Goal: Communication & Community: Answer question/provide support

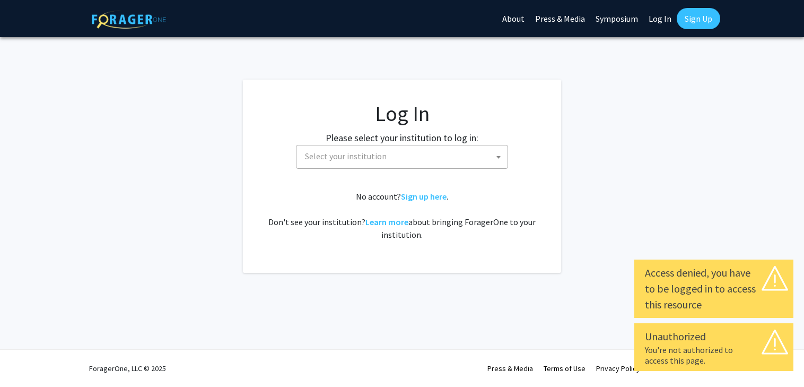
select select
click at [405, 153] on span "Select your institution" at bounding box center [404, 156] width 207 height 22
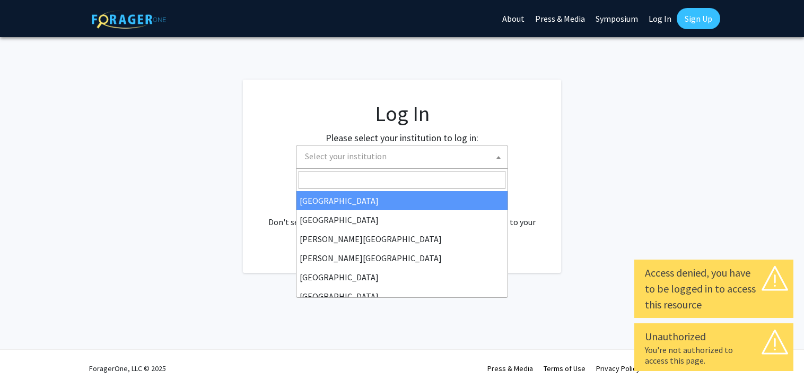
click at [369, 177] on input "Search" at bounding box center [402, 180] width 207 height 18
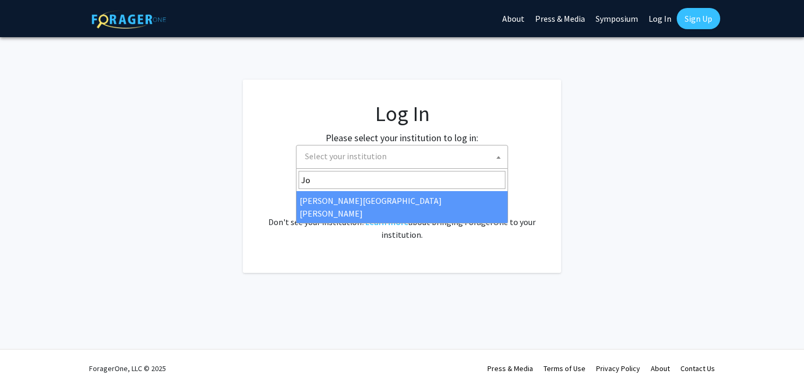
type input "Jo"
select select "1"
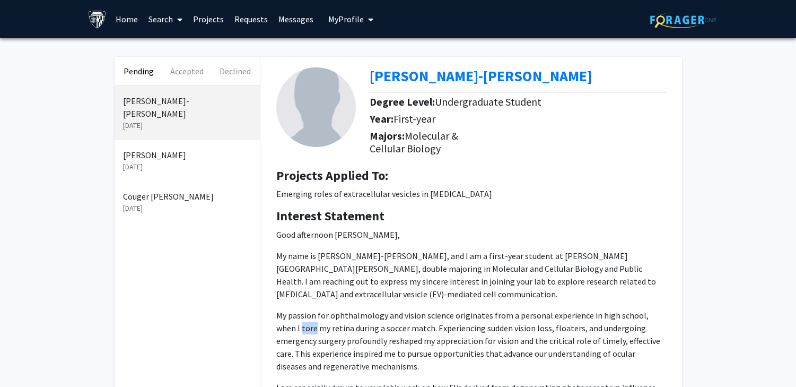
drag, startPoint x: 276, startPoint y: 329, endPoint x: 289, endPoint y: 330, distance: 12.2
click at [289, 330] on p "My passion for ophthalmology and vision science originates from a personal expe…" at bounding box center [471, 341] width 390 height 64
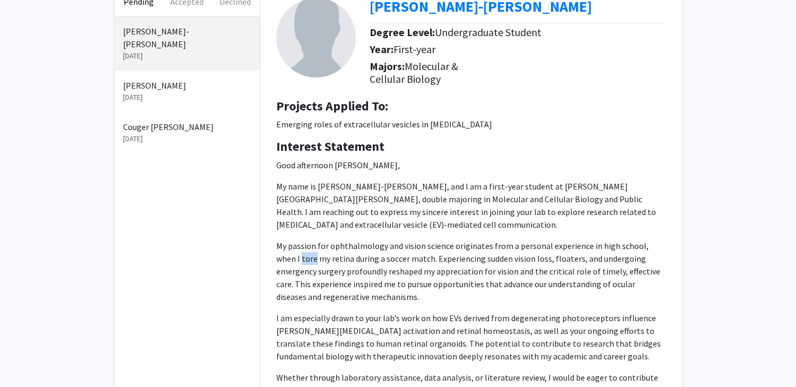
scroll to position [70, 0]
copy p "tore"
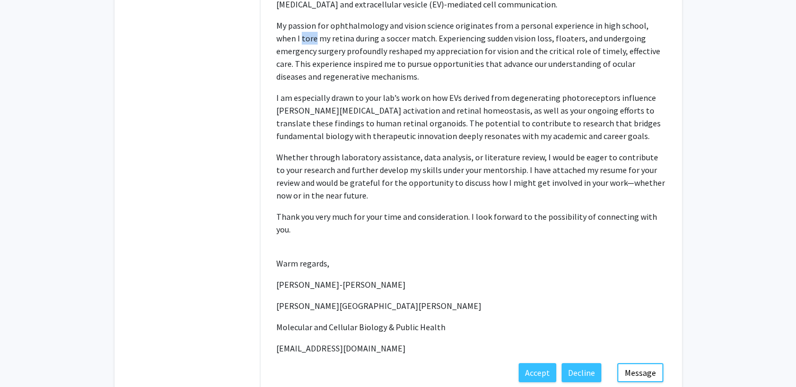
scroll to position [336, 0]
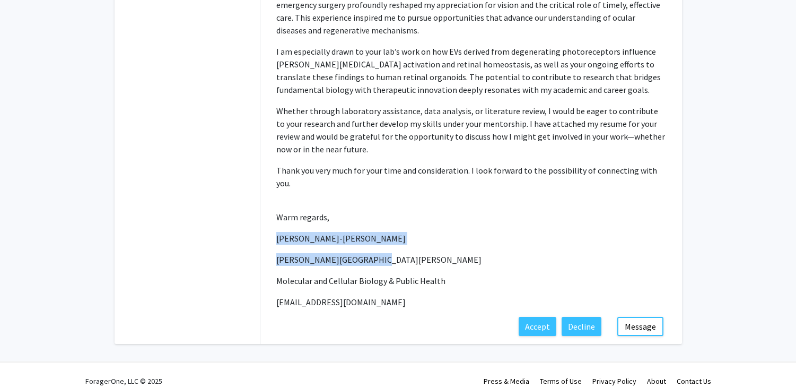
drag, startPoint x: 277, startPoint y: 227, endPoint x: 373, endPoint y: 251, distance: 98.4
click at [373, 251] on p "Good afternoon Dr. Liu, My name is Brian Asare-Gyan, and I am a first-year stud…" at bounding box center [471, 100] width 390 height 416
copy p "Brian Asare-Gyan Johns Hopkins University"
click at [204, 186] on div "Brian Asare-Gyan Oct 14, 2025 Akshita Kikkuru Oct 13, 2025 Couger Jaramillo Oct…" at bounding box center [187, 46] width 145 height 593
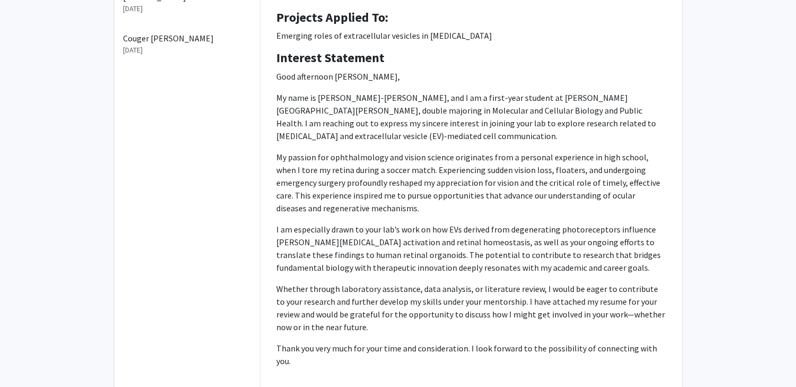
scroll to position [0, 0]
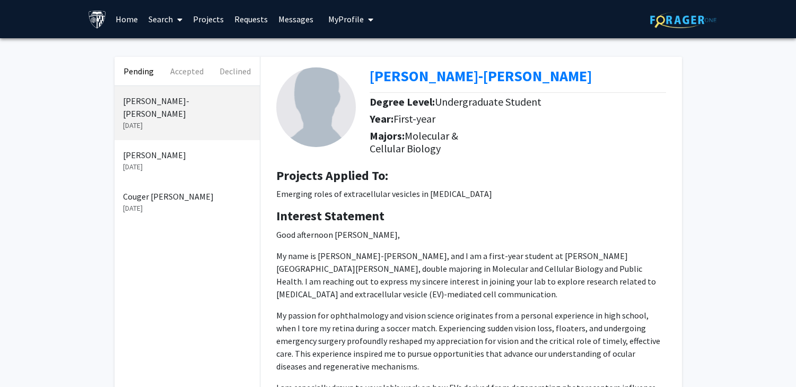
click at [160, 203] on p "Oct 13, 2025" at bounding box center [187, 208] width 128 height 11
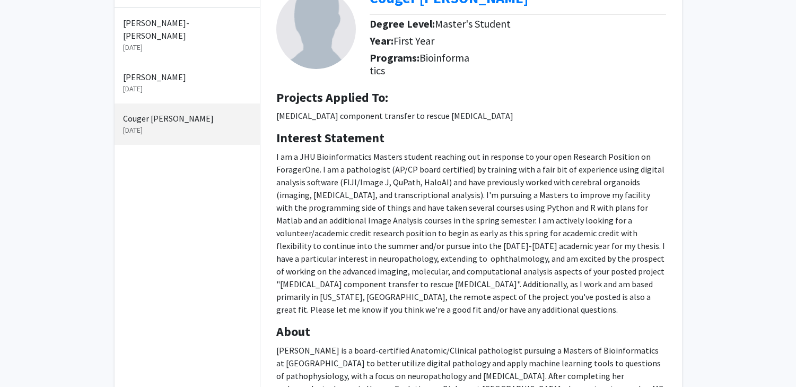
scroll to position [67, 0]
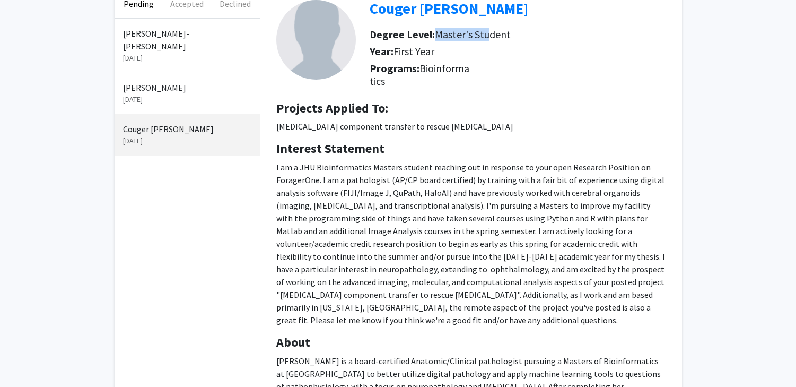
drag, startPoint x: 436, startPoint y: 33, endPoint x: 488, endPoint y: 33, distance: 52.5
click at [488, 33] on span "Master's Student" at bounding box center [473, 34] width 76 height 13
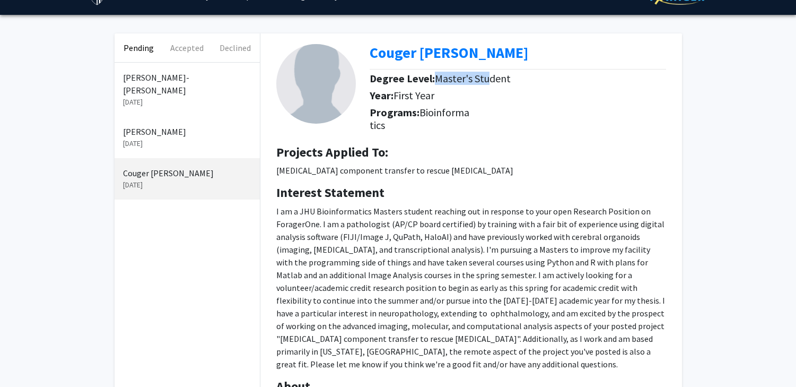
scroll to position [12, 0]
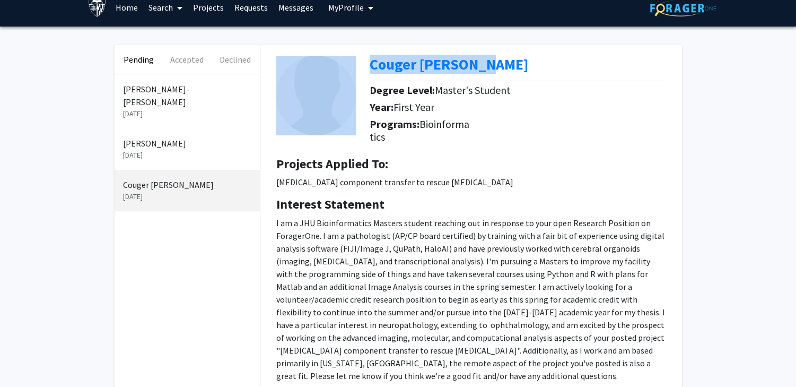
drag, startPoint x: 364, startPoint y: 64, endPoint x: 490, endPoint y: 62, distance: 125.2
click at [490, 62] on div "Couger Jaramillo Degree Level: Master's Student Year: First Year Programs: Bioi…" at bounding box center [471, 96] width 406 height 103
copy div "Couger [PERSON_NAME]"
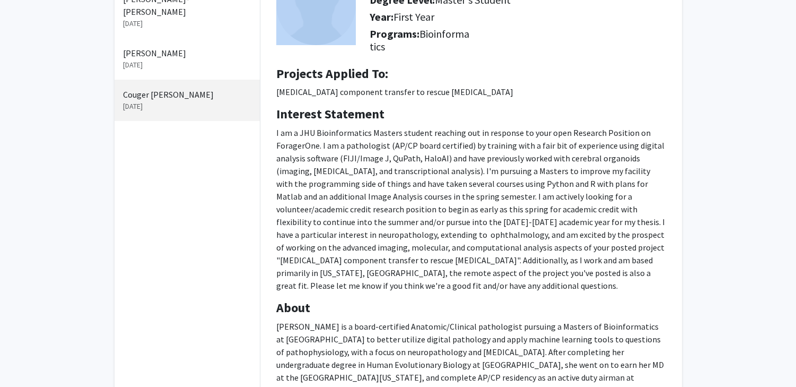
scroll to position [101, 0]
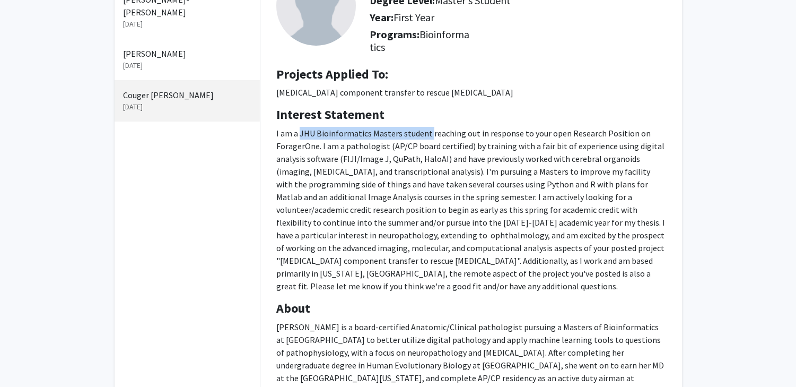
drag, startPoint x: 299, startPoint y: 133, endPoint x: 428, endPoint y: 133, distance: 128.9
click at [428, 133] on span "I am a JHU Bioinformatics Masters student reaching out in response to your open…" at bounding box center [470, 184] width 389 height 112
copy span "JHU Bioinformatics Masters student"
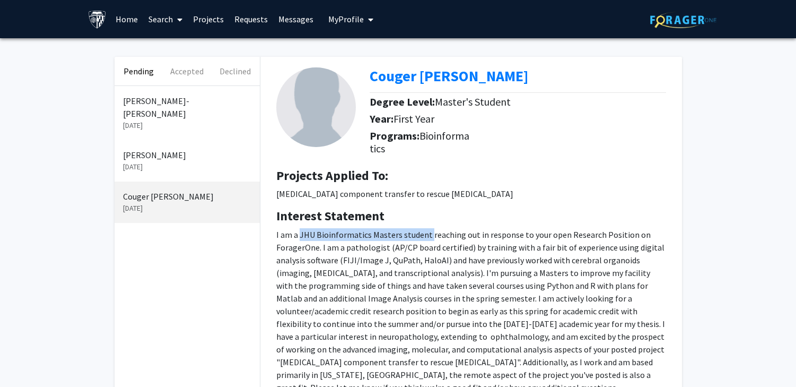
scroll to position [54, 0]
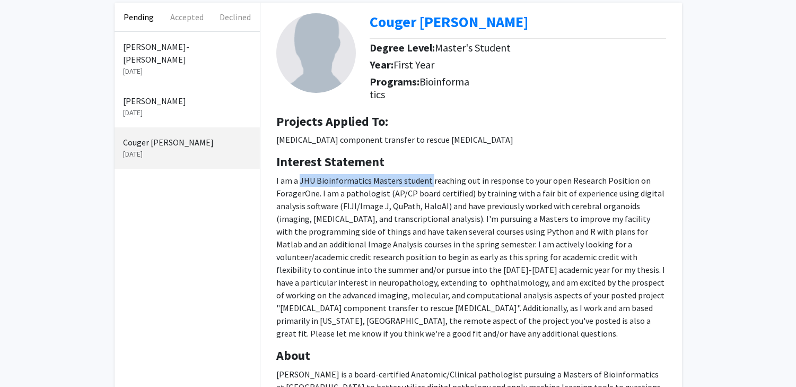
click at [540, 160] on h4 "Interest Statement" at bounding box center [471, 161] width 390 height 15
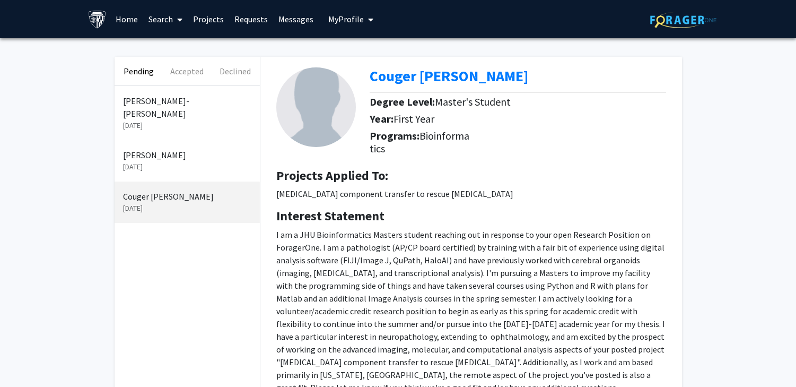
click at [190, 148] on p "[PERSON_NAME]" at bounding box center [187, 154] width 128 height 13
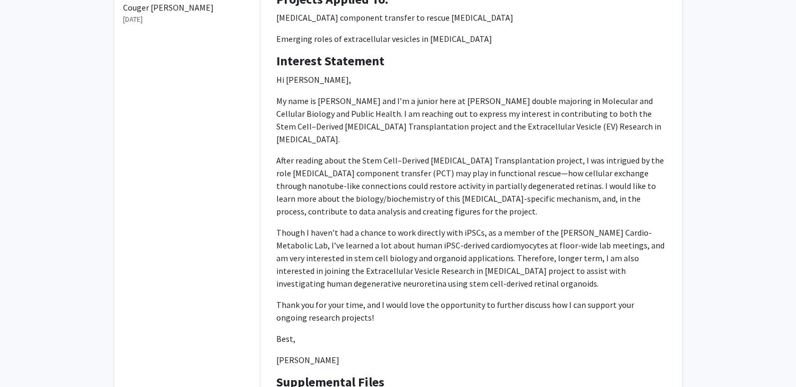
scroll to position [199, 0]
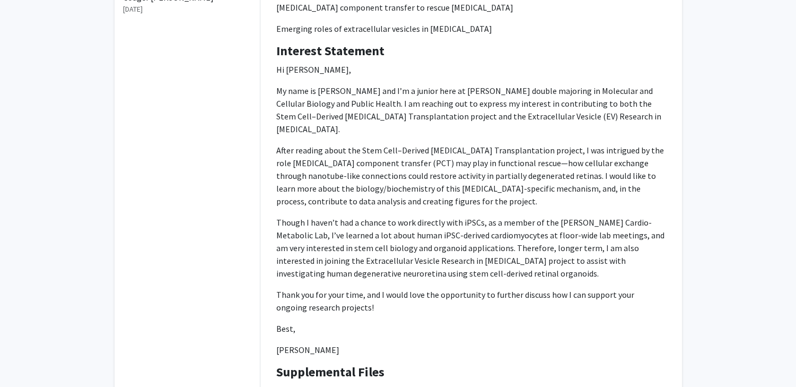
click at [438, 243] on p "Though I haven’t had a chance to work directly with iPSCs, as a member of the […" at bounding box center [471, 248] width 390 height 64
drag, startPoint x: 276, startPoint y: 337, endPoint x: 363, endPoint y: 339, distance: 87.0
click at [363, 343] on p "[PERSON_NAME]" at bounding box center [471, 349] width 390 height 13
copy p "[PERSON_NAME]"
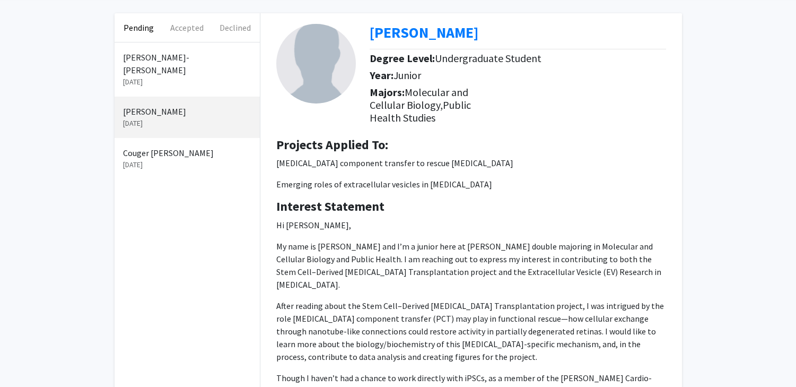
scroll to position [47, 0]
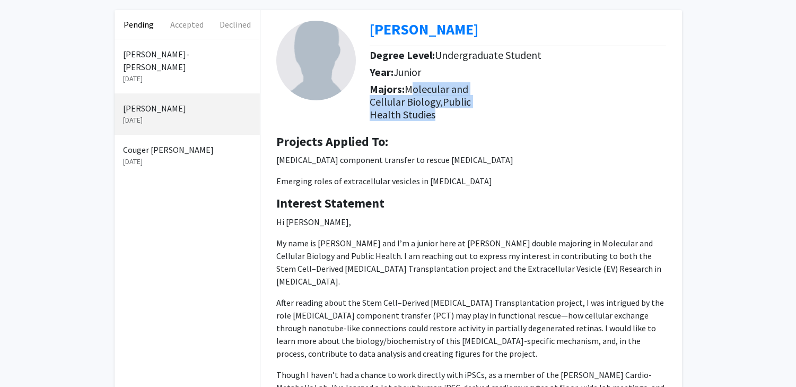
drag, startPoint x: 407, startPoint y: 86, endPoint x: 476, endPoint y: 116, distance: 75.6
click at [476, 116] on div "Majors: Molecular and Cellular Biology, Public Health Studies" at bounding box center [522, 104] width 304 height 43
copy h5 "Molecular and Cellular Biology, Public Health Studies"
drag, startPoint x: 365, startPoint y: 29, endPoint x: 513, endPoint y: 30, distance: 148.0
click at [513, 30] on div "Akshita Kikkuru Degree Level: Undergraduate Student Year: Junior Majors: Molecu…" at bounding box center [471, 68] width 406 height 116
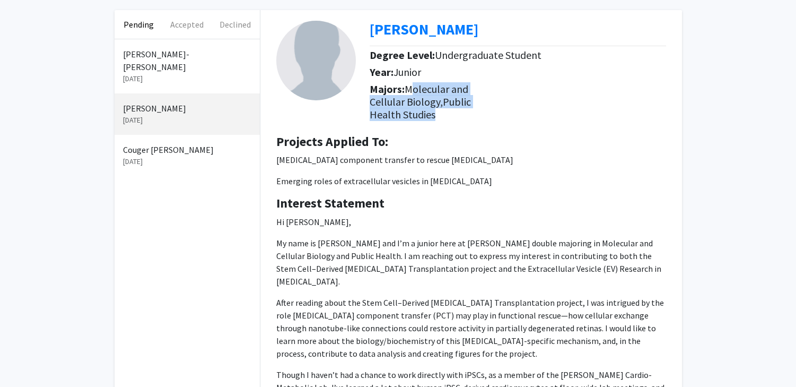
copy div "[PERSON_NAME]"
click at [382, 156] on p "[MEDICAL_DATA] component transfer to rescue [MEDICAL_DATA]" at bounding box center [471, 159] width 390 height 13
drag, startPoint x: 407, startPoint y: 88, endPoint x: 493, endPoint y: 122, distance: 92.4
click at [493, 122] on div "Majors: Molecular and Cellular Biology, Public Health Studies" at bounding box center [522, 104] width 304 height 43
copy h5 "Molecular and Cellular Biology, Public Health Studies"
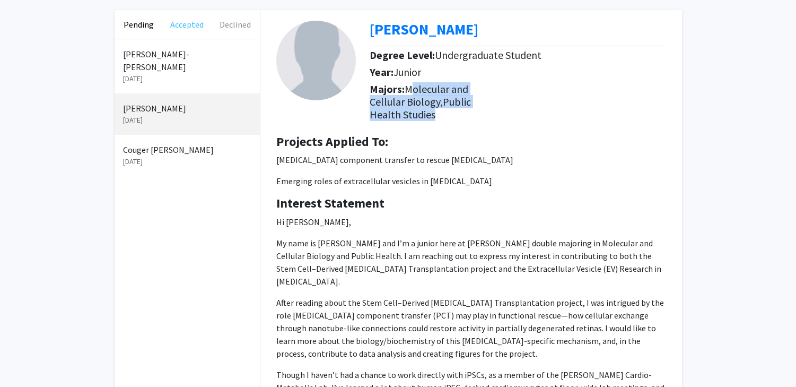
click at [186, 27] on button "Accepted" at bounding box center [187, 24] width 48 height 29
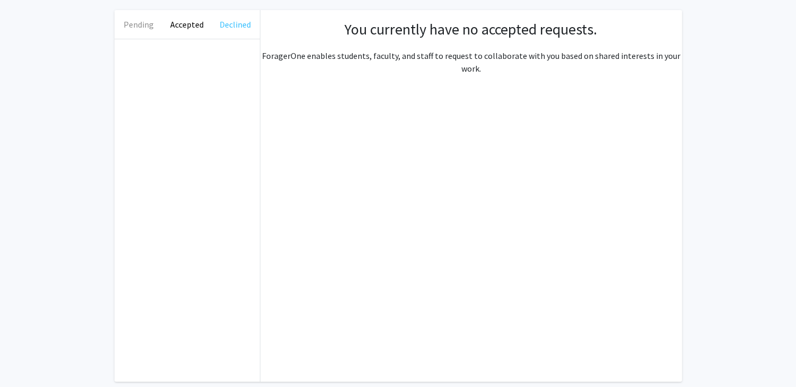
click at [241, 30] on button "Declined" at bounding box center [235, 24] width 48 height 29
click at [140, 25] on button "Pending" at bounding box center [139, 24] width 48 height 29
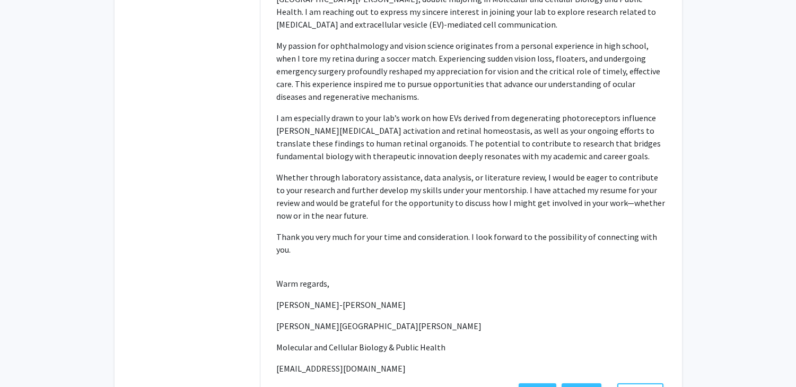
scroll to position [336, 0]
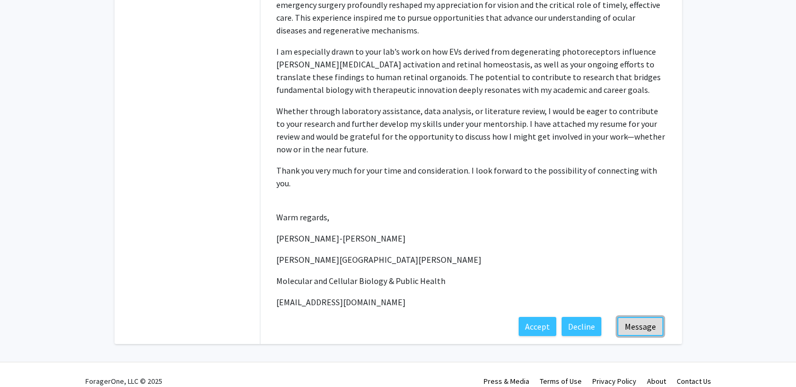
click at [643, 317] on button "Message" at bounding box center [640, 326] width 46 height 19
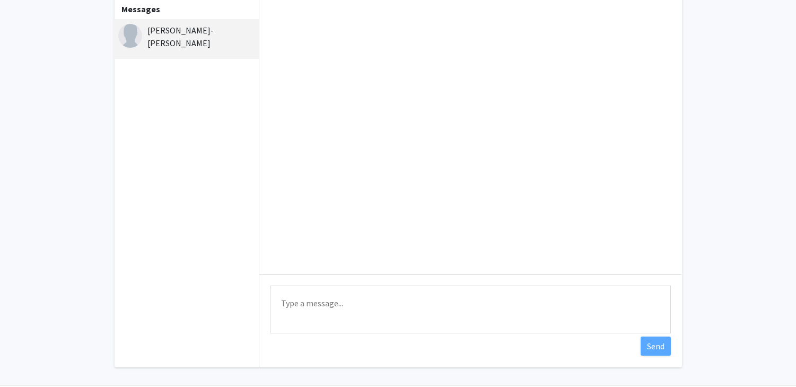
scroll to position [97, 0]
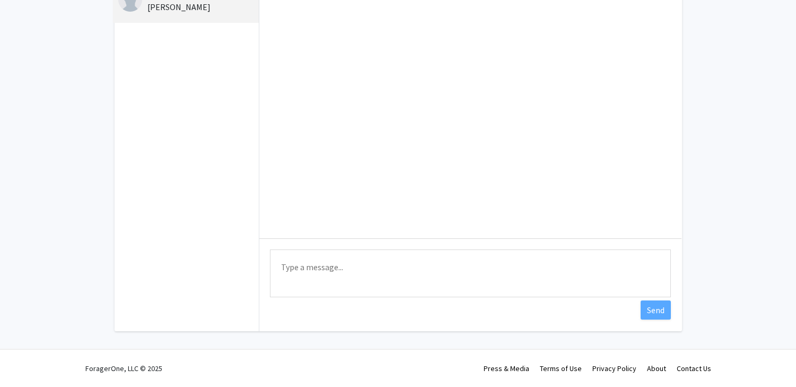
click at [308, 267] on textarea "Type a message" at bounding box center [470, 273] width 401 height 48
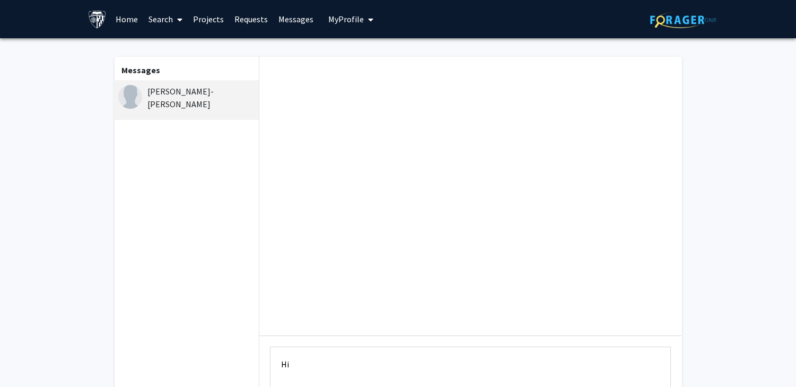
type textarea "Hi"
click at [179, 91] on div "[PERSON_NAME]-[PERSON_NAME]" at bounding box center [187, 97] width 138 height 25
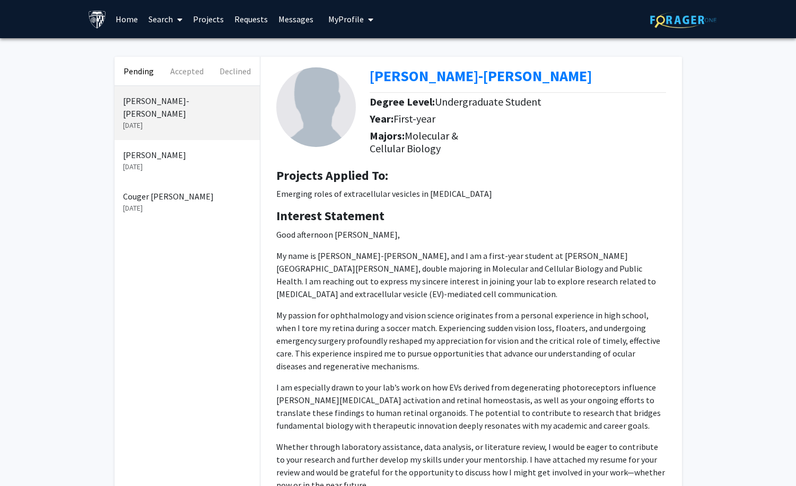
click at [392, 313] on p "My passion for ophthalmology and vision science originates from a personal expe…" at bounding box center [471, 341] width 390 height 64
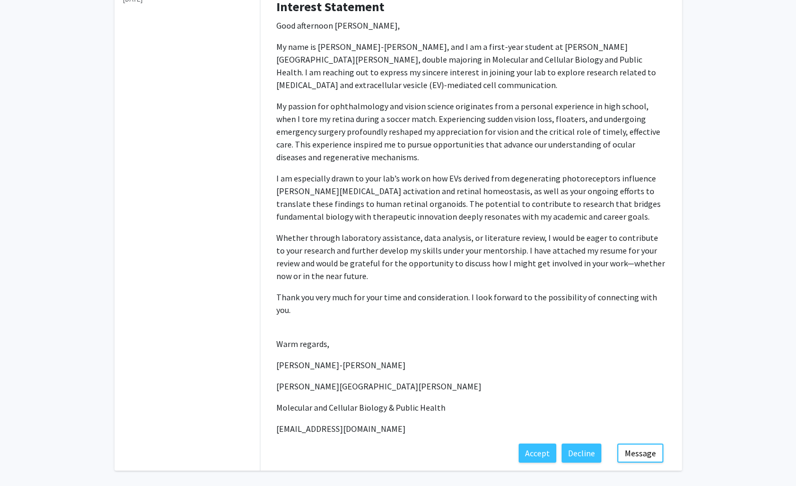
scroll to position [215, 0]
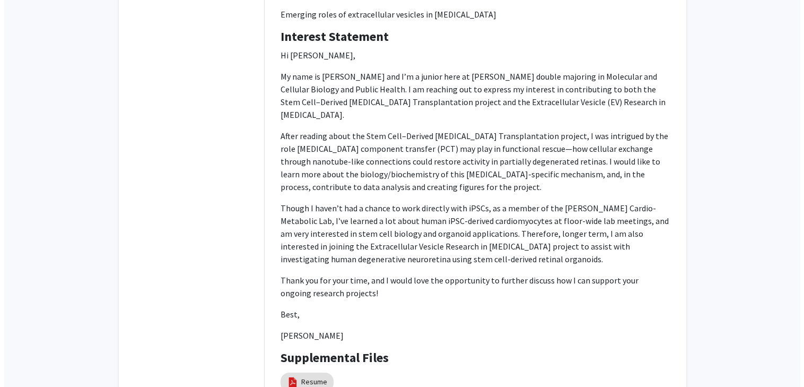
scroll to position [299, 0]
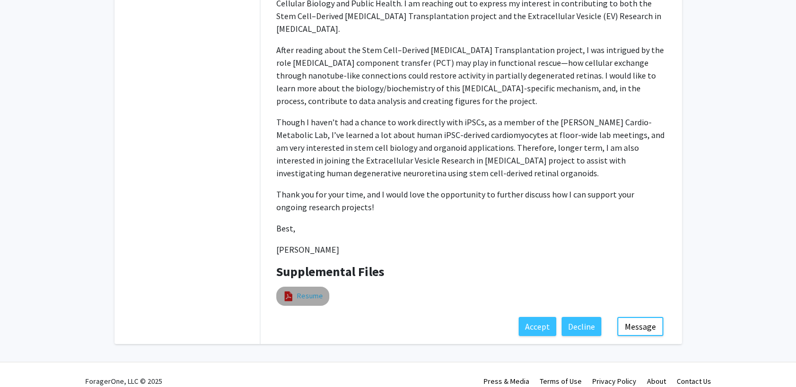
click at [311, 290] on link "Resume" at bounding box center [310, 295] width 26 height 11
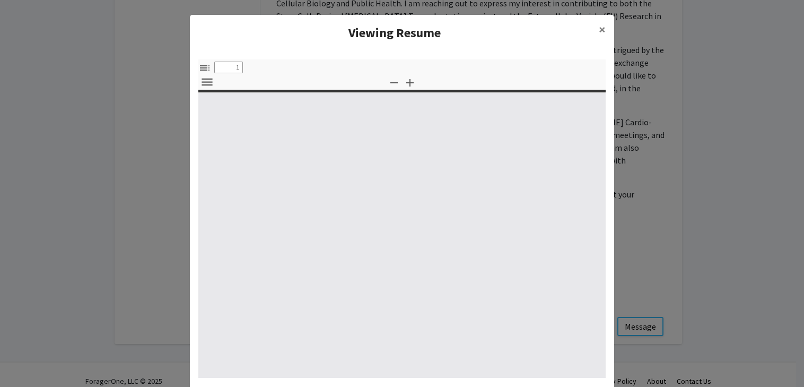
select select "custom"
type input "0"
select select "custom"
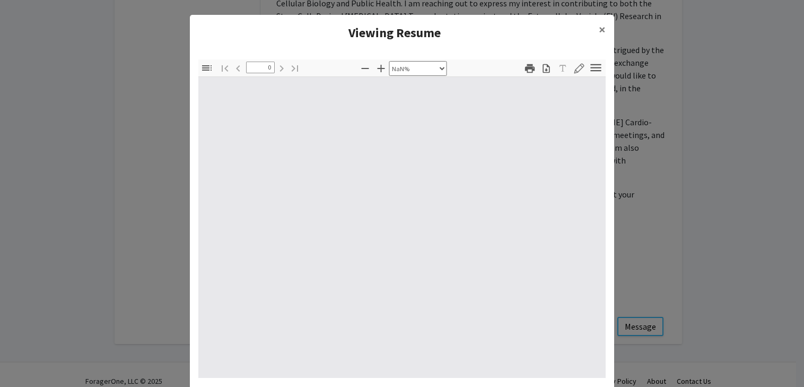
type input "1"
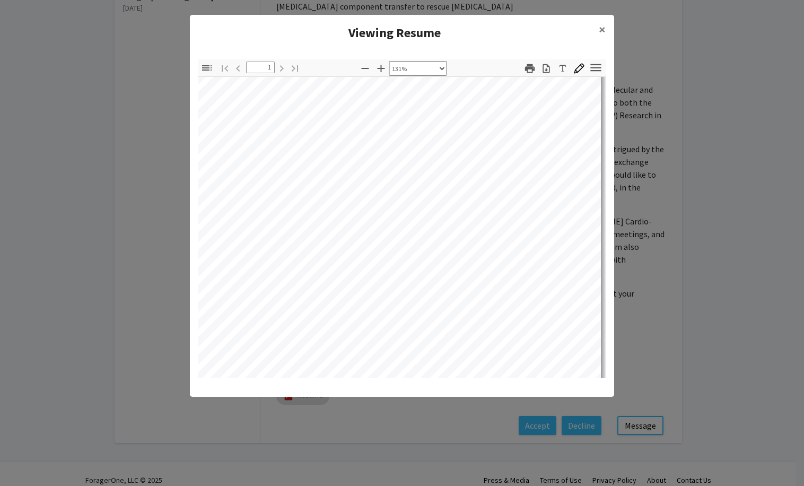
scroll to position [45, 87]
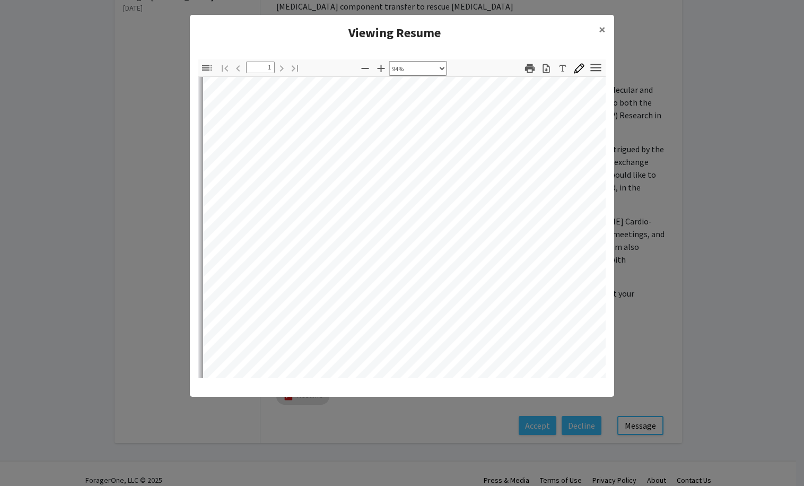
select select "custom"
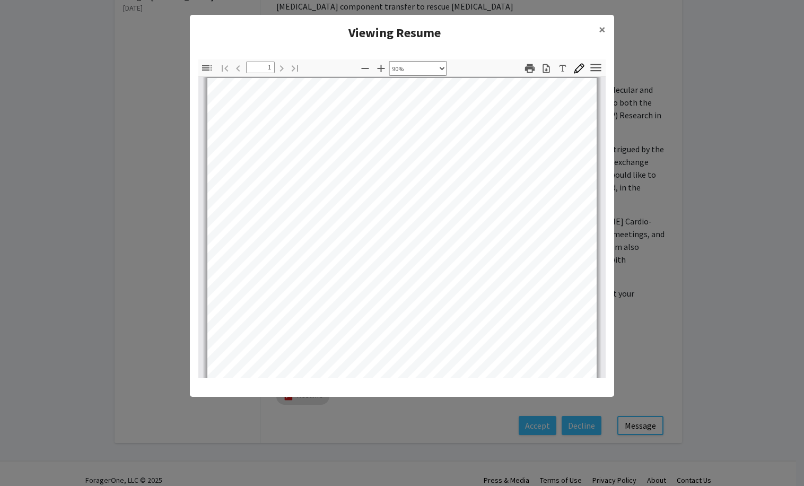
drag, startPoint x: 609, startPoint y: 396, endPoint x: 681, endPoint y: 483, distance: 113.0
click at [681, 386] on modal-container "Viewing Resume × Thumbnails Document Outline Attachments Layers Current Outline…" at bounding box center [402, 243] width 804 height 486
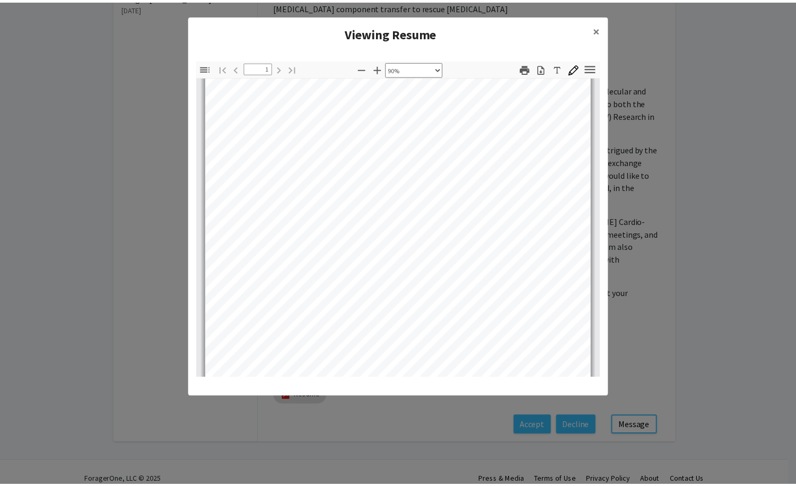
scroll to position [213, 0]
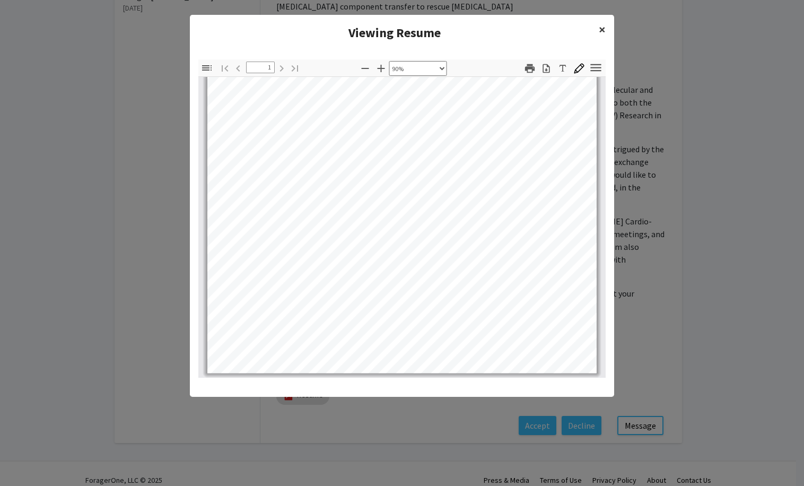
click at [603, 30] on span "×" at bounding box center [602, 29] width 7 height 16
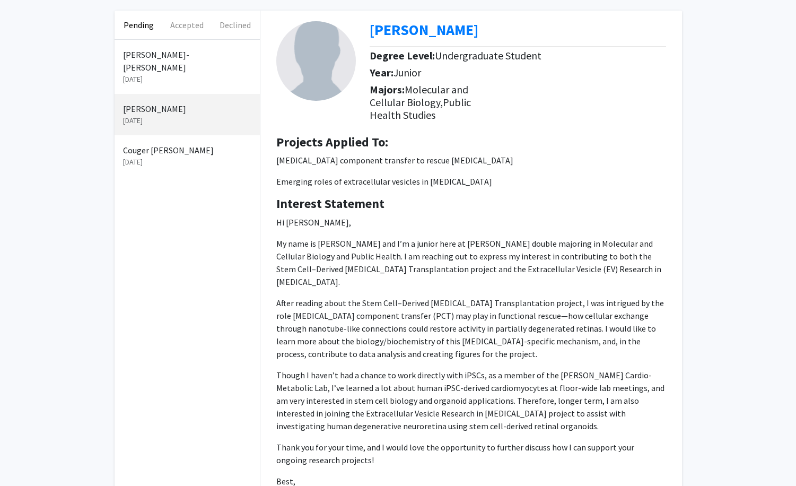
scroll to position [0, 0]
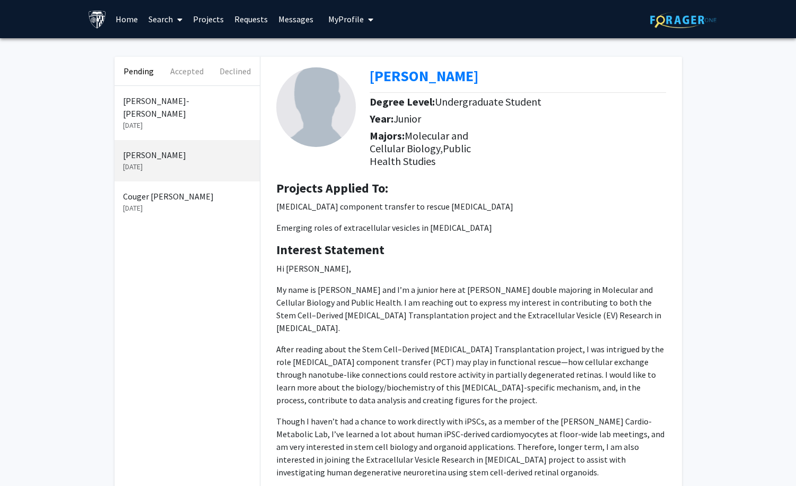
click at [209, 190] on p "Couger [PERSON_NAME]" at bounding box center [187, 196] width 128 height 13
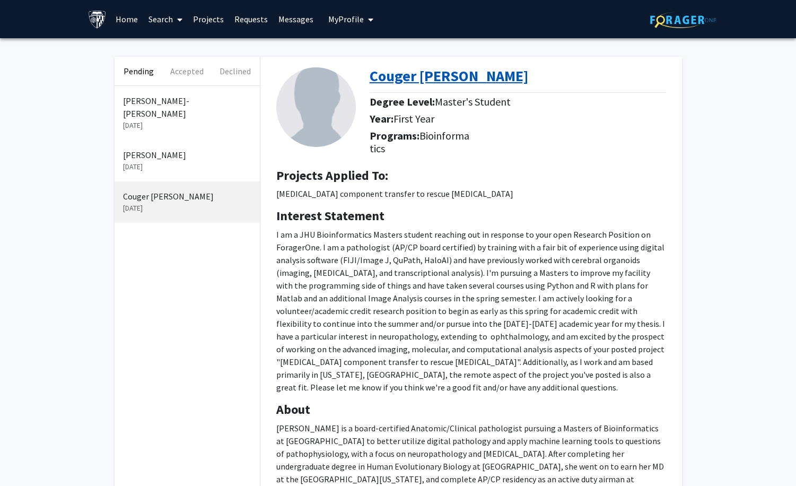
click at [389, 79] on b "Couger [PERSON_NAME]" at bounding box center [449, 75] width 159 height 19
click at [391, 368] on p "I am a JHU Bioinformatics Masters student reaching out in response to your open…" at bounding box center [471, 310] width 390 height 165
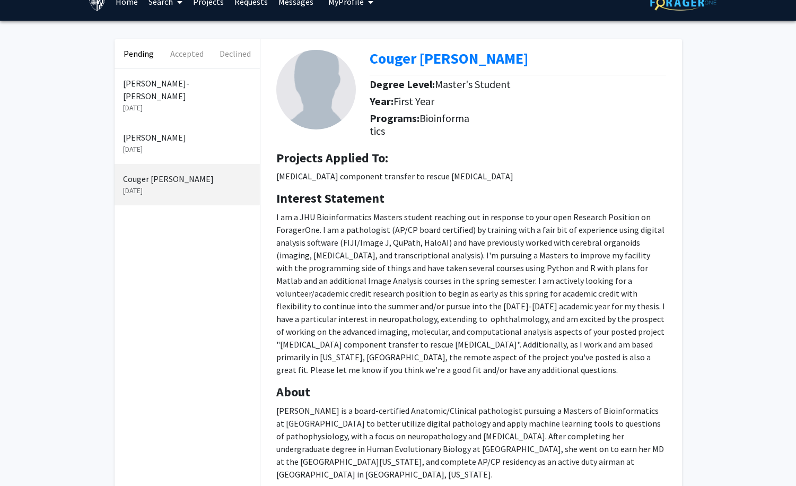
scroll to position [7, 0]
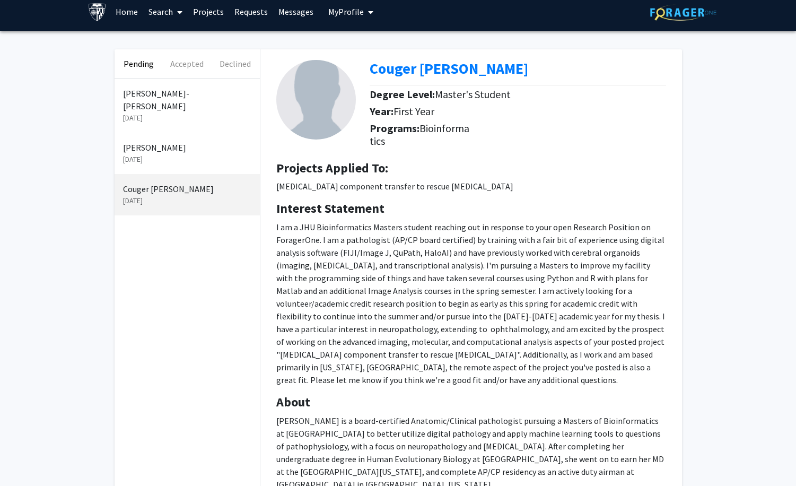
click at [206, 154] on p "[DATE]" at bounding box center [187, 159] width 128 height 11
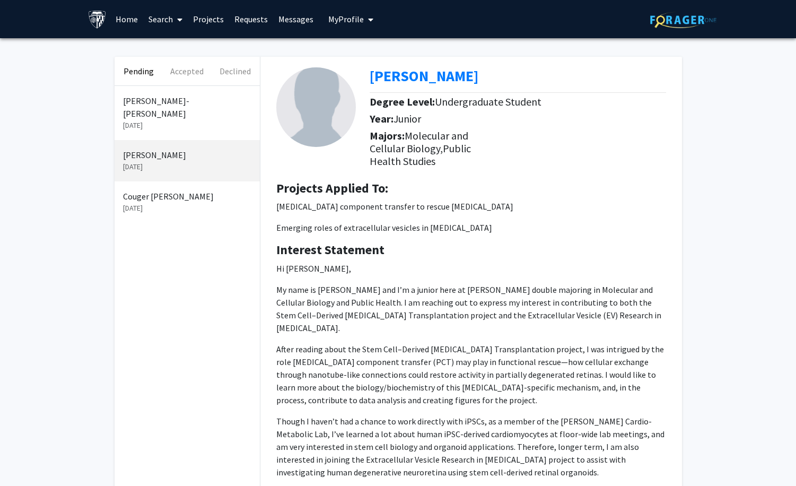
click at [196, 119] on div "Brian Asare-Gyan Oct 14, 2025" at bounding box center [187, 113] width 145 height 54
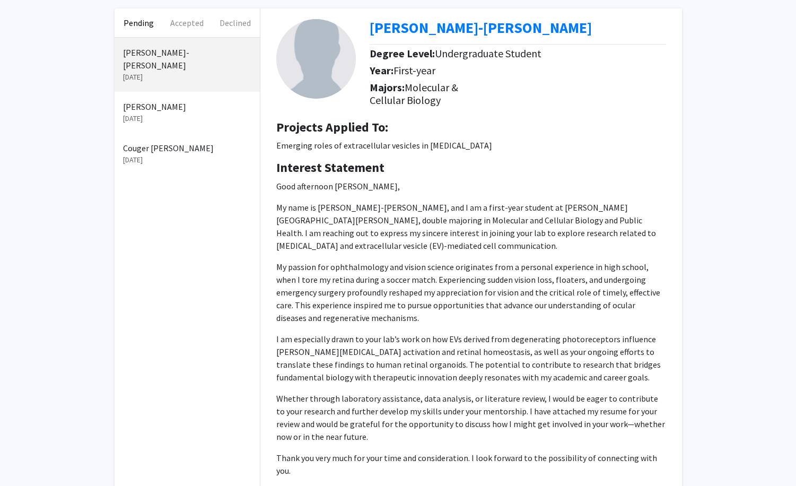
scroll to position [48, 0]
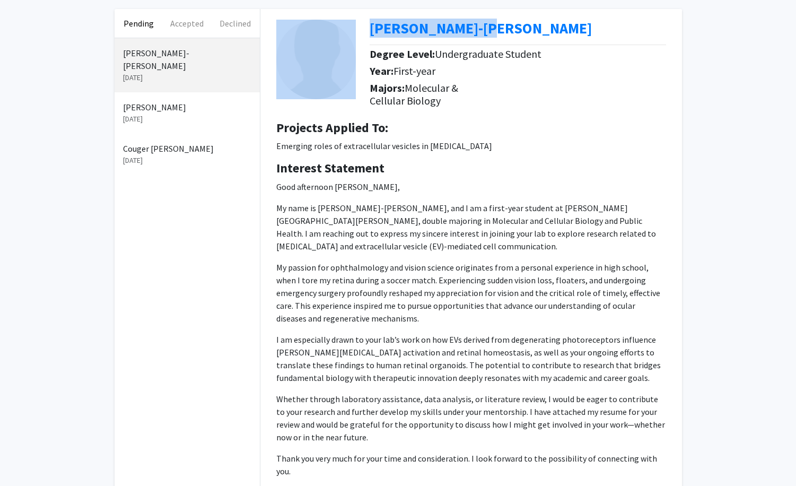
drag, startPoint x: 367, startPoint y: 28, endPoint x: 499, endPoint y: 29, distance: 132.1
click at [499, 29] on div "Brian Asare-Gyan Degree Level: Undergraduate Student Year: First-year Majors: M…" at bounding box center [471, 60] width 406 height 103
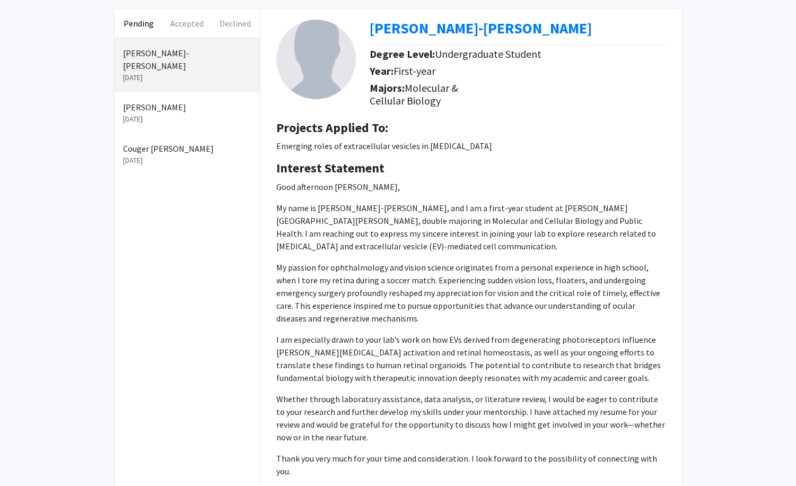
click at [521, 37] on div "[PERSON_NAME]-[PERSON_NAME]" at bounding box center [522, 31] width 304 height 22
drag, startPoint x: 500, startPoint y: 29, endPoint x: 370, endPoint y: 28, distance: 129.4
click at [370, 28] on div "[PERSON_NAME]-[PERSON_NAME]" at bounding box center [522, 31] width 304 height 22
copy b "[PERSON_NAME]-[PERSON_NAME]"
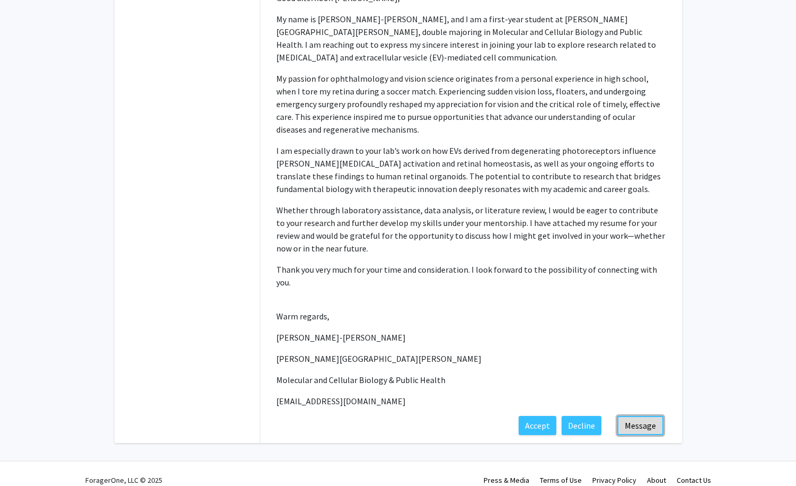
click at [625, 386] on button "Message" at bounding box center [640, 425] width 46 height 19
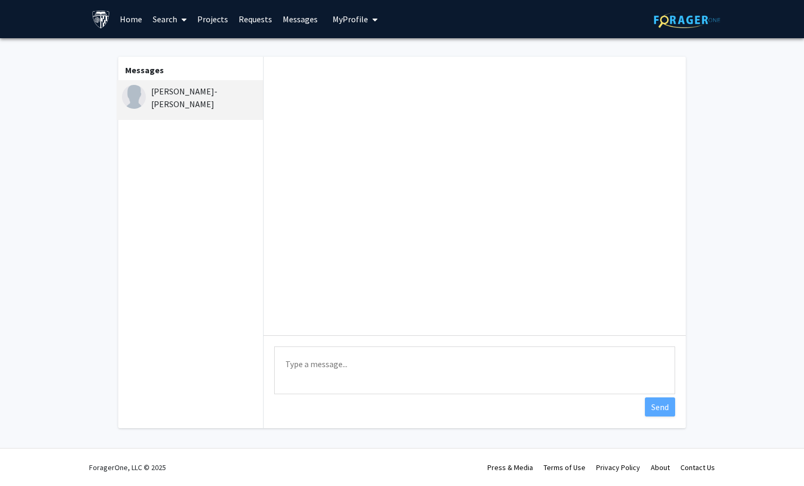
click at [316, 365] on textarea "Type a message" at bounding box center [474, 370] width 401 height 48
drag, startPoint x: 580, startPoint y: 353, endPoint x: 276, endPoint y: 363, distance: 304.6
click at [276, 363] on textarea "Hi Brian, Thank you for your interest in our research. Would you please send me…" at bounding box center [474, 370] width 401 height 48
click at [284, 386] on textarea "Hi Brian, Thank you for your interest in our research. Would you please send me…" at bounding box center [474, 370] width 401 height 48
click at [444, 386] on textarea "Hi Brian, Thank you for your interest in our research. Would you please send me…" at bounding box center [474, 370] width 401 height 48
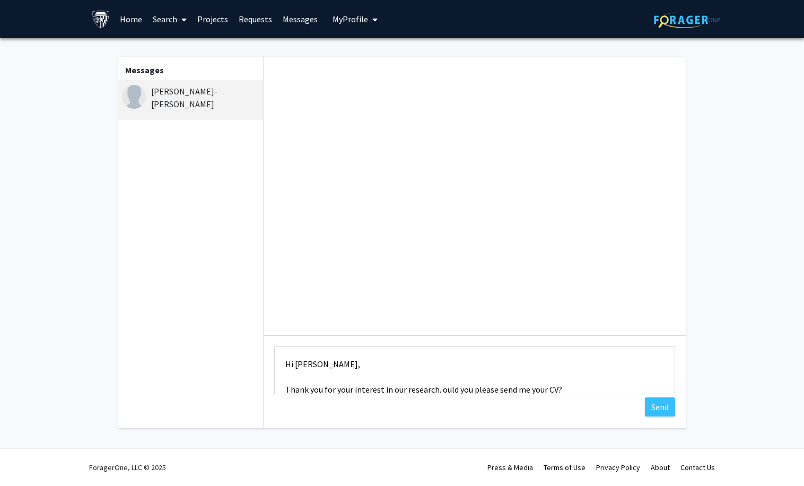
scroll to position [1, 0]
click at [518, 385] on textarea "Hi Brian, Thank you for your interest in our research. Could you please send me…" at bounding box center [474, 370] width 401 height 48
click at [617, 386] on textarea "Hi Brian, Thank you for your interest in our research. Could you please share y…" at bounding box center [474, 370] width 401 height 48
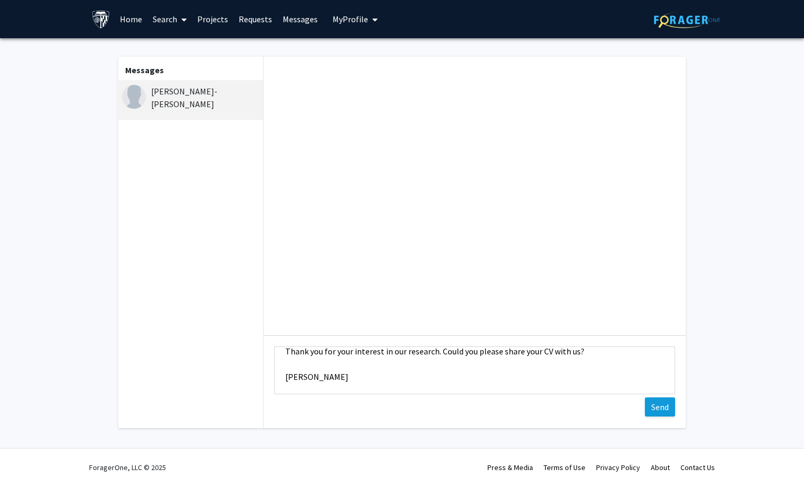
type textarea "Hi [PERSON_NAME], Thank you for your interest in our research. Could you please…"
click at [654, 386] on button "Send" at bounding box center [660, 406] width 30 height 19
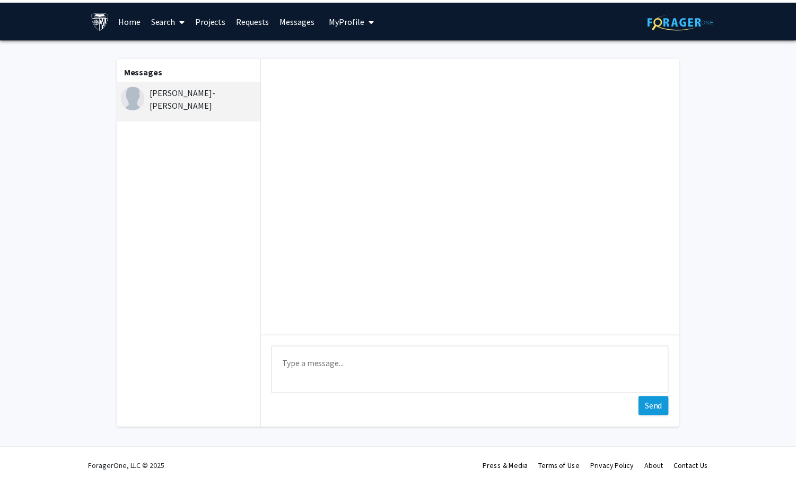
scroll to position [0, 0]
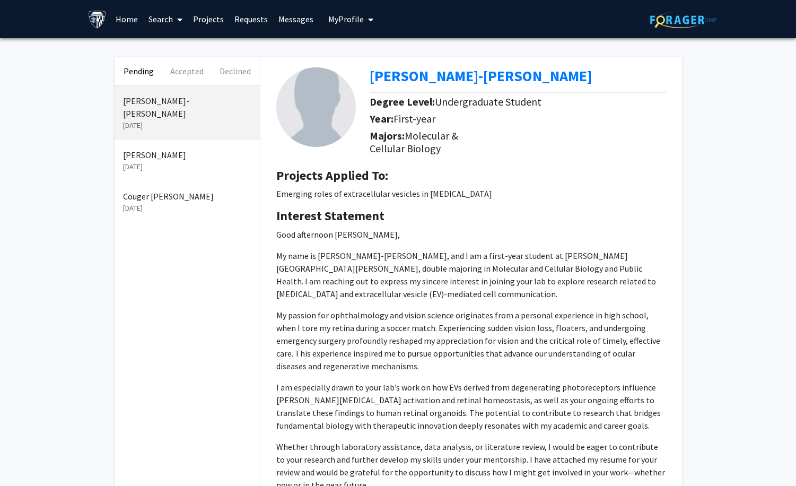
click at [181, 148] on p "[PERSON_NAME]" at bounding box center [187, 154] width 128 height 13
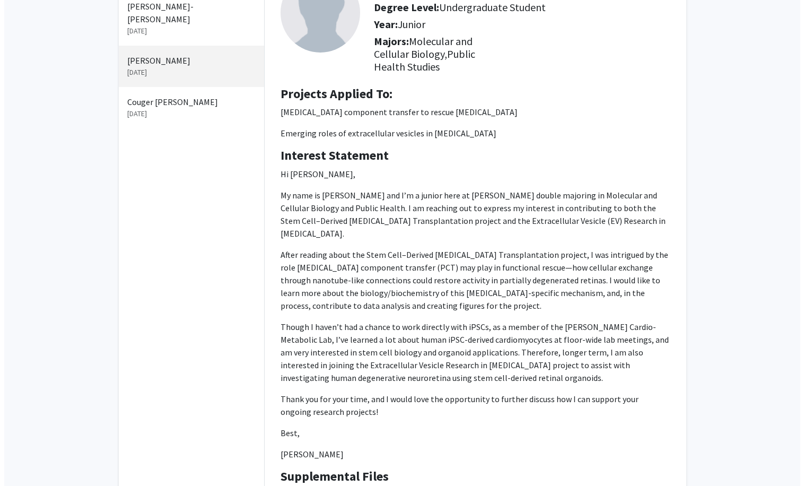
scroll to position [200, 0]
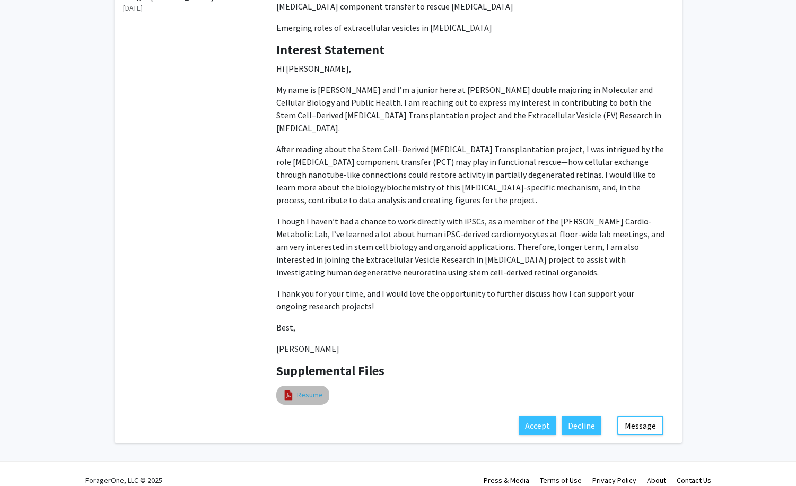
click at [297, 386] on link "Resume" at bounding box center [310, 394] width 26 height 11
select select "custom"
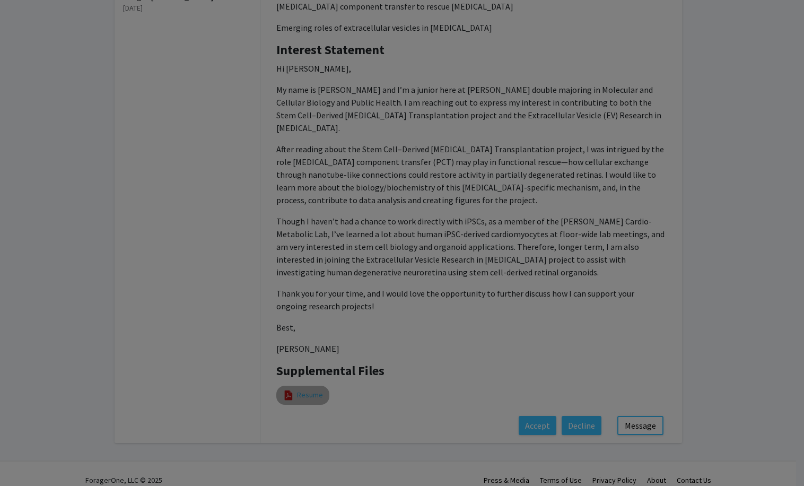
type input "0"
select select "custom"
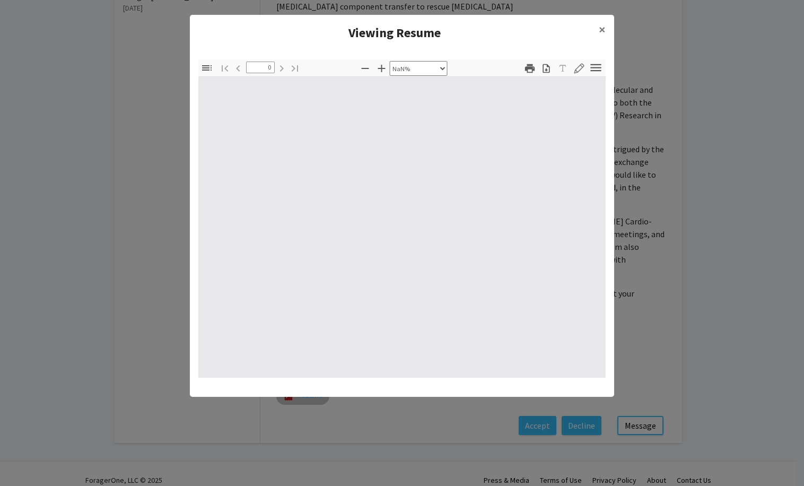
type input "1"
select select "custom"
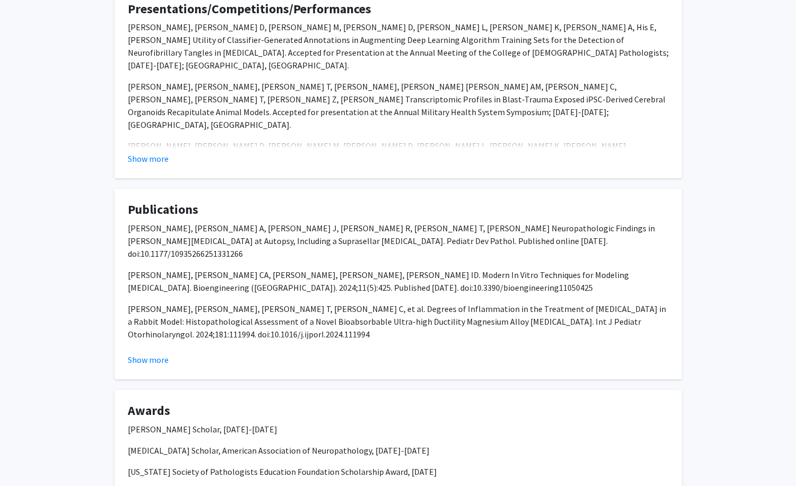
scroll to position [509, 0]
click at [153, 354] on button "Show more" at bounding box center [148, 360] width 41 height 13
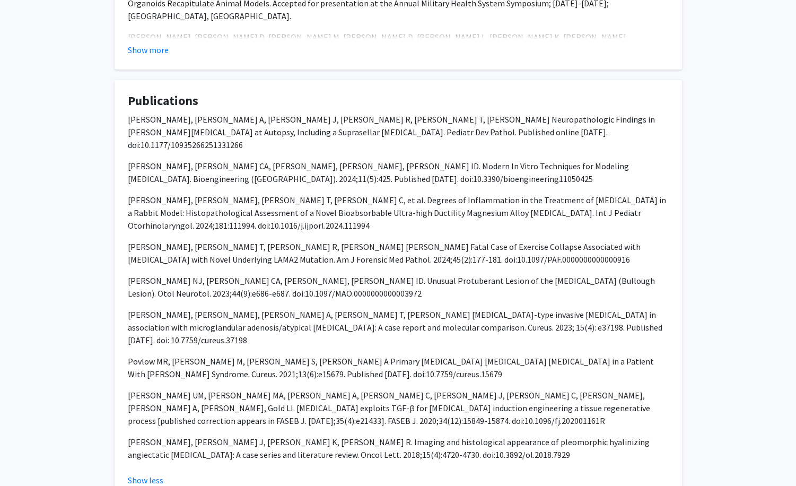
scroll to position [651, 0]
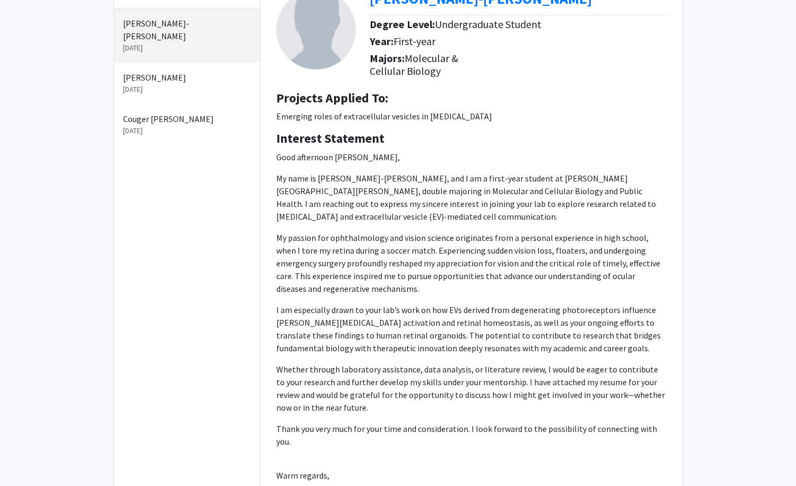
scroll to position [75, 0]
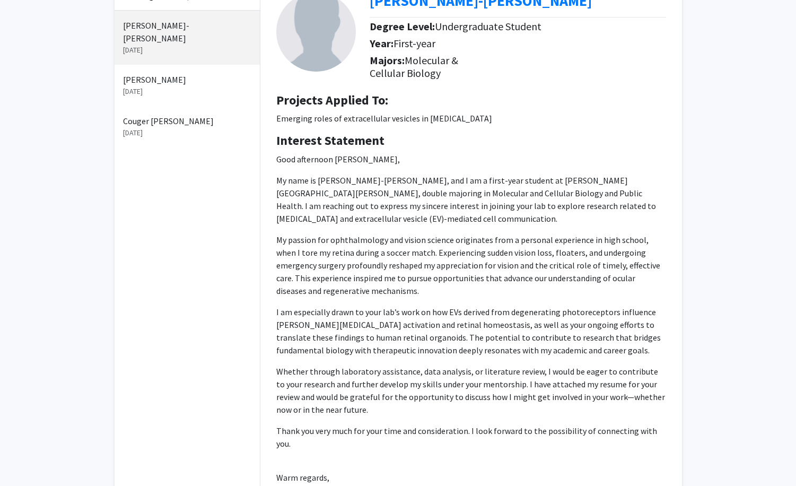
click at [176, 127] on p "[DATE]" at bounding box center [187, 132] width 128 height 11
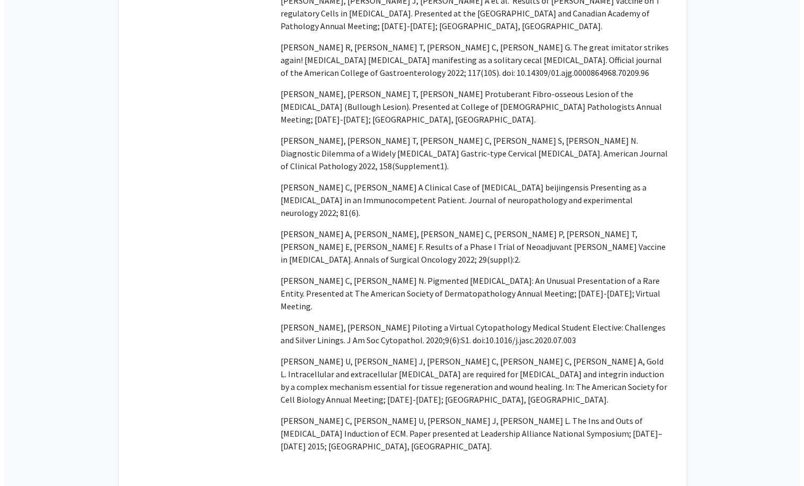
scroll to position [1858, 0]
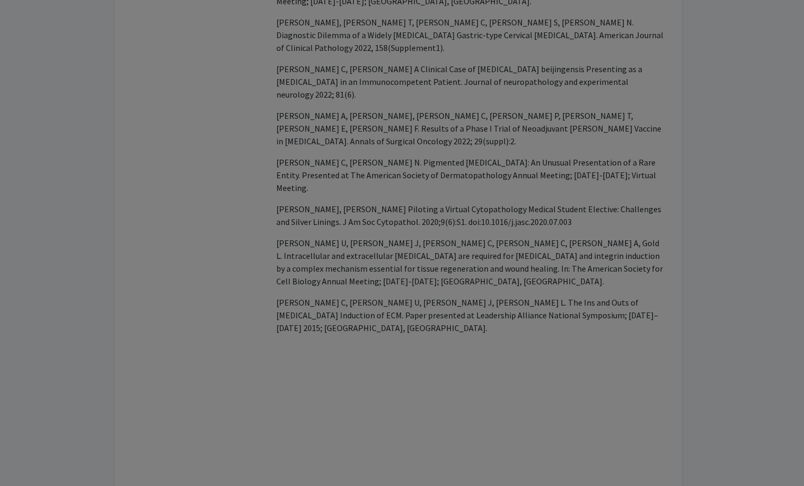
select select "custom"
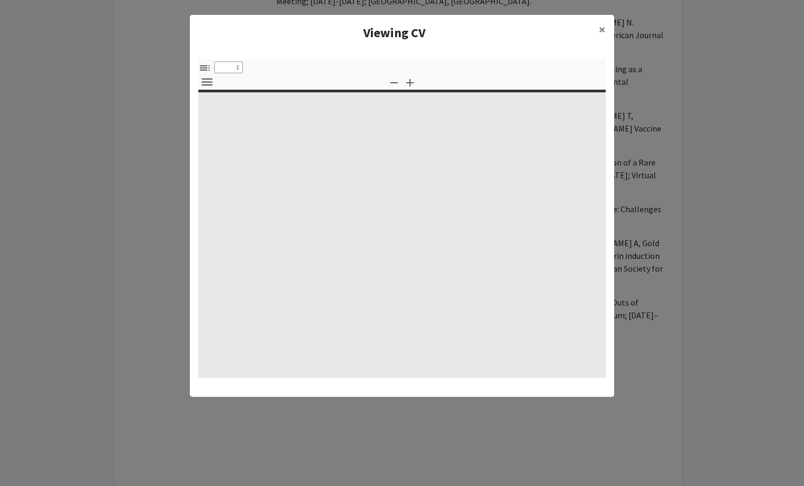
type input "0"
select select "custom"
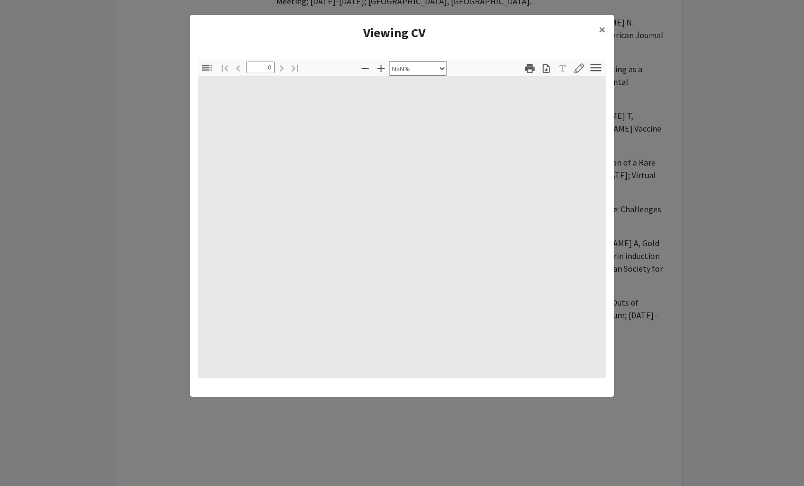
type input "1"
select select "auto"
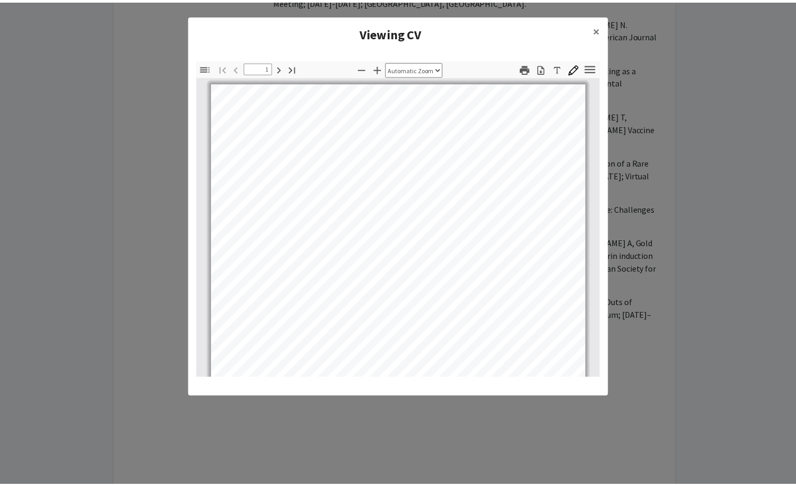
scroll to position [1, 0]
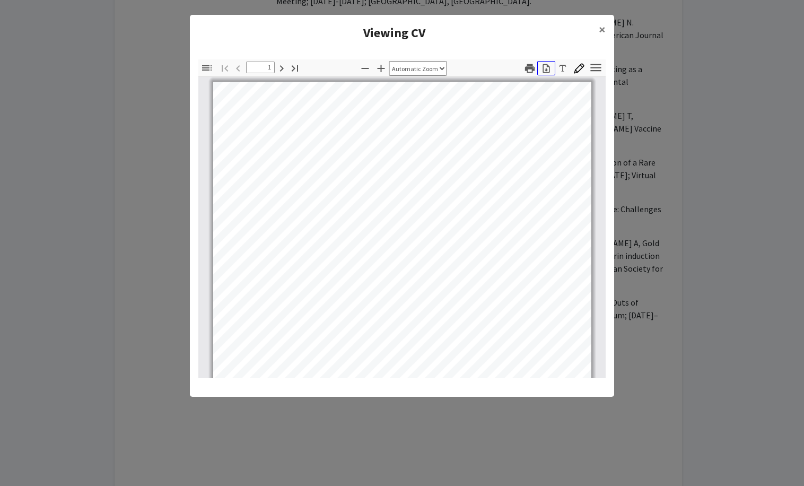
click at [546, 71] on icon "button" at bounding box center [546, 68] width 7 height 9
click at [607, 29] on button "×" at bounding box center [602, 30] width 24 height 30
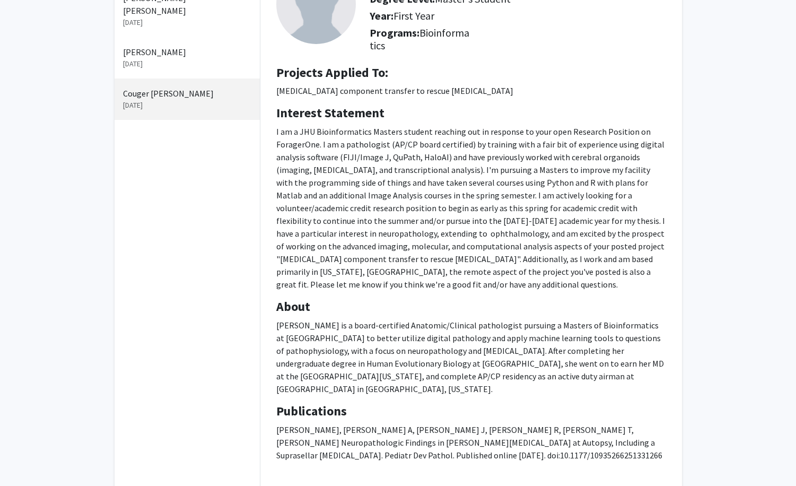
scroll to position [106, 0]
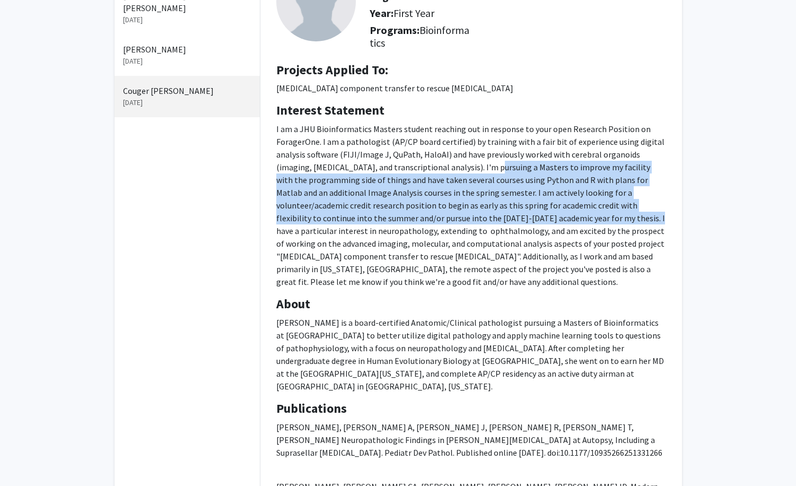
drag, startPoint x: 465, startPoint y: 169, endPoint x: 527, endPoint y: 217, distance: 78.9
click at [527, 217] on span "I am a JHU Bioinformatics Masters student reaching out in response to your open…" at bounding box center [470, 180] width 389 height 112
copy span "I'm pursuing a Masters to improve my facility with the programming side of thin…"
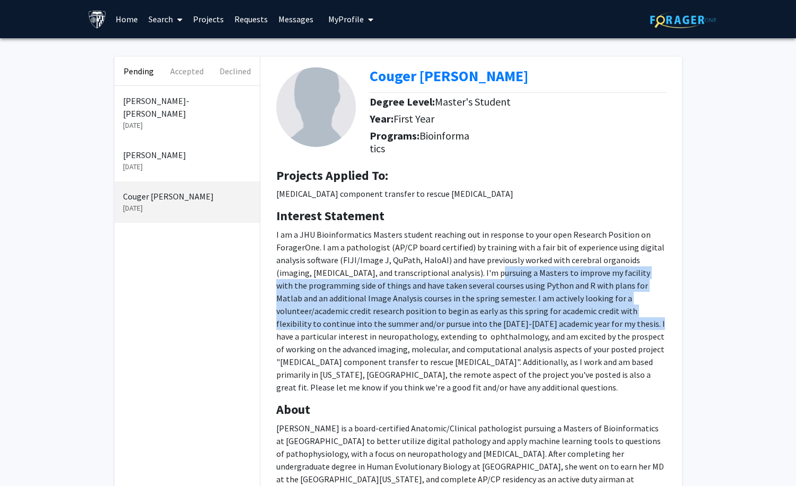
click at [434, 225] on div "Interest Statement I am a JHU Bioinformatics Masters student reaching out in re…" at bounding box center [471, 305] width 406 height 194
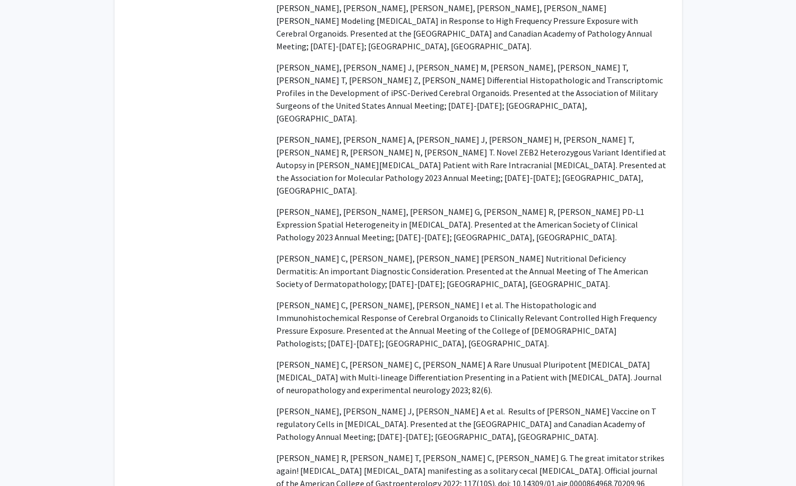
scroll to position [1657, 0]
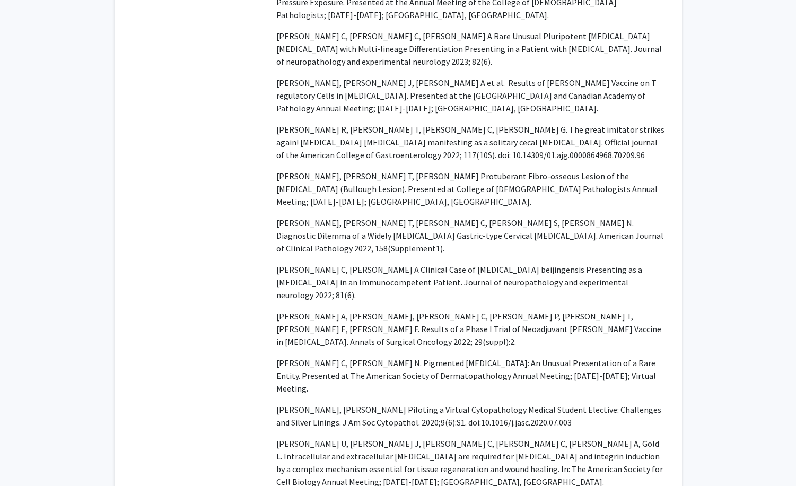
click at [360, 310] on p "[PERSON_NAME] A, [PERSON_NAME], [PERSON_NAME] C, [PERSON_NAME] P, [PERSON_NAME]…" at bounding box center [471, 329] width 390 height 38
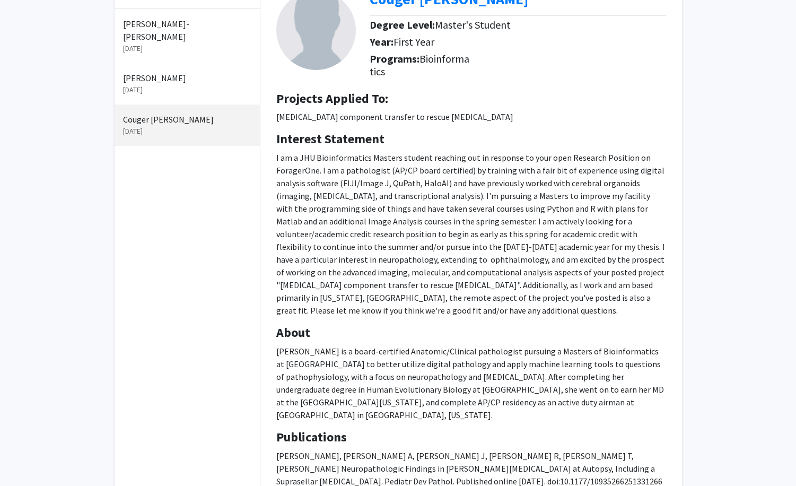
scroll to position [0, 0]
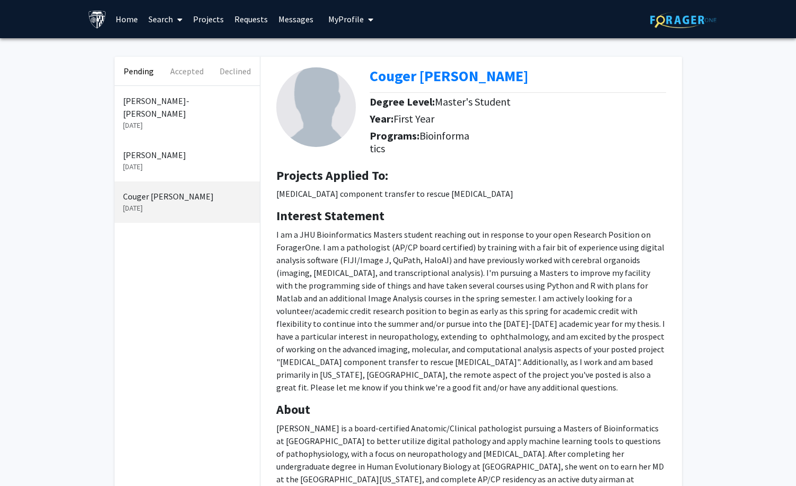
click at [167, 161] on p "[DATE]" at bounding box center [187, 166] width 128 height 11
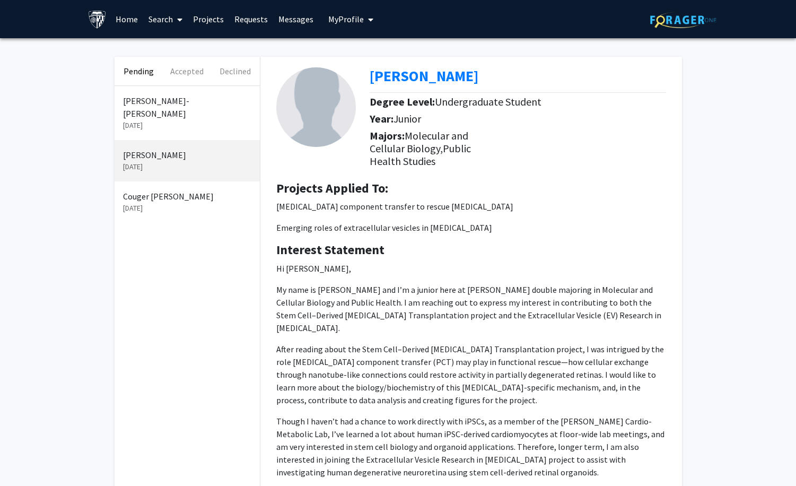
scroll to position [200, 0]
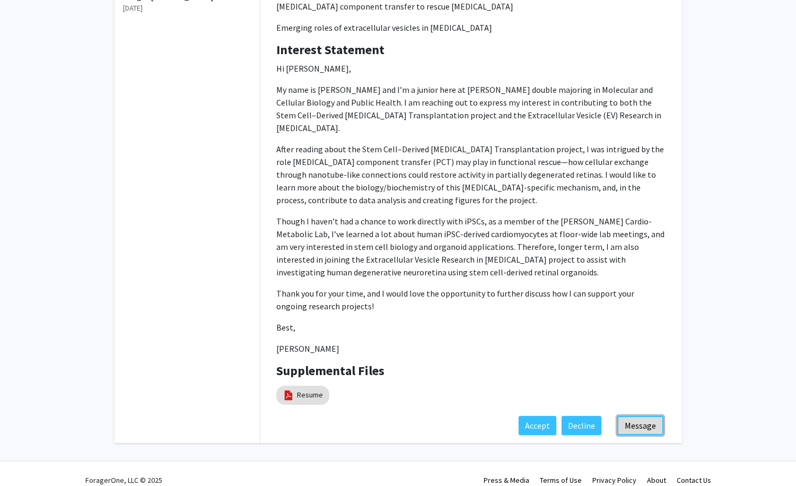
click at [649, 416] on button "Message" at bounding box center [640, 425] width 46 height 19
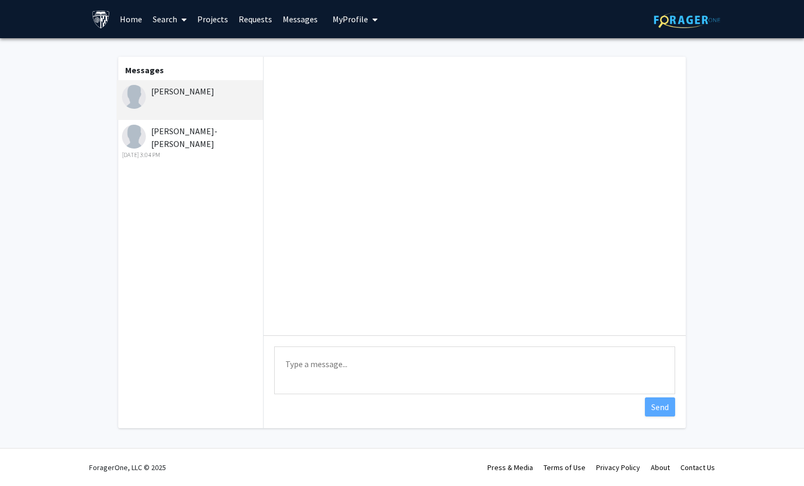
click at [326, 366] on textarea "Type a message" at bounding box center [474, 370] width 401 height 48
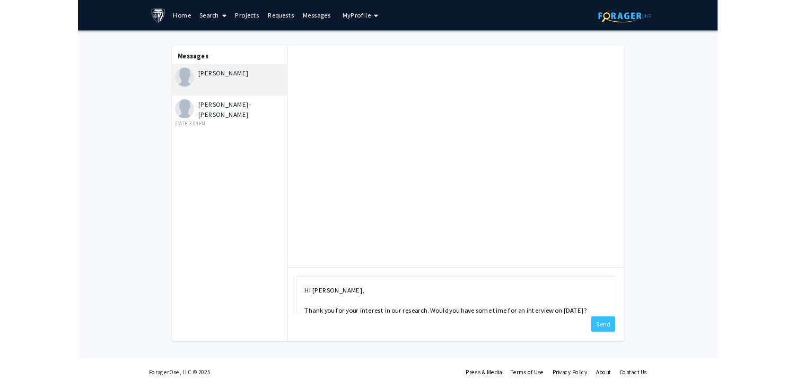
scroll to position [20, 0]
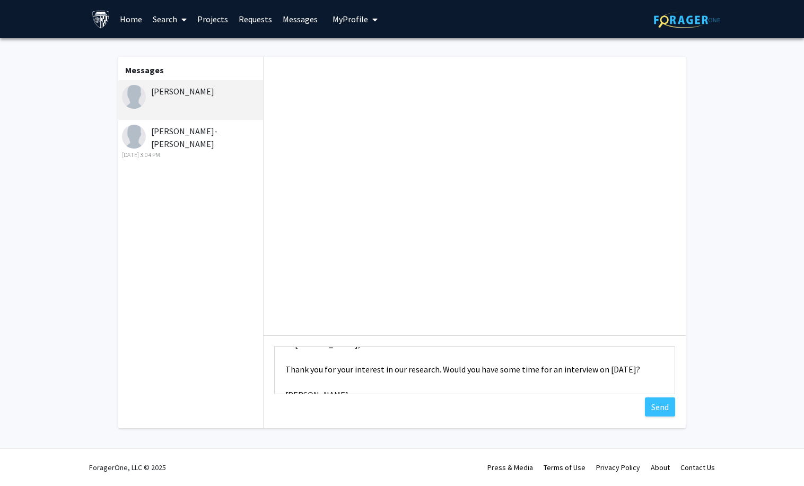
drag, startPoint x: 438, startPoint y: 369, endPoint x: 674, endPoint y: 371, distance: 236.0
click at [674, 371] on textarea "Hi [PERSON_NAME], Thank you for your interest in our research. Would you have s…" at bounding box center [474, 370] width 401 height 48
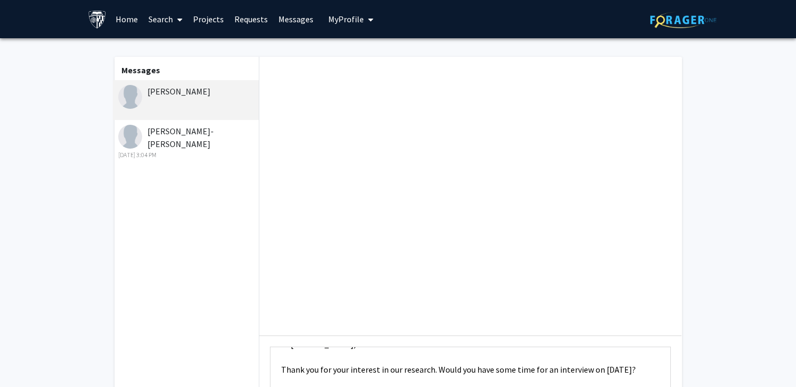
scroll to position [97, 0]
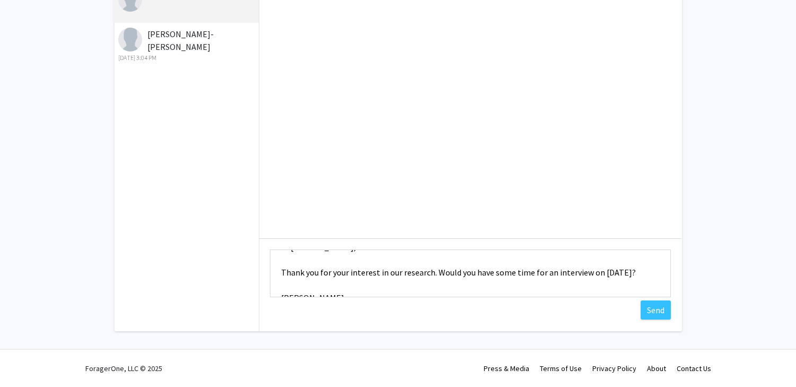
click at [470, 270] on textarea "Hi [PERSON_NAME], Thank you for your interest in our research. Would you have s…" at bounding box center [470, 273] width 401 height 48
drag, startPoint x: 477, startPoint y: 274, endPoint x: 528, endPoint y: 274, distance: 51.4
click at [528, 274] on textarea "Hi [PERSON_NAME], Thank you for your interest in our research. Would you have s…" at bounding box center [470, 273] width 401 height 48
click at [617, 273] on textarea "Hi [PERSON_NAME], Thank you for your interest in our research. Would you be ava…" at bounding box center [470, 273] width 401 height 48
click at [644, 272] on textarea "Hi [PERSON_NAME], Thank you for your interest in our research. Would you be ava…" at bounding box center [470, 273] width 401 height 48
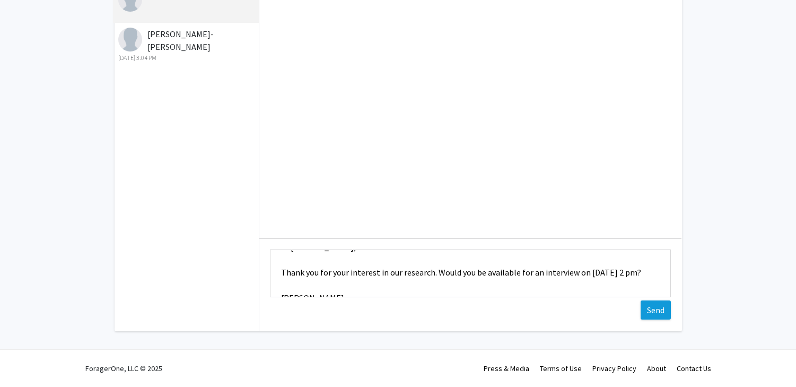
type textarea "Hi [PERSON_NAME], Thank you for your interest in our research. Would you be ava…"
click at [655, 310] on button "Send" at bounding box center [656, 309] width 30 height 19
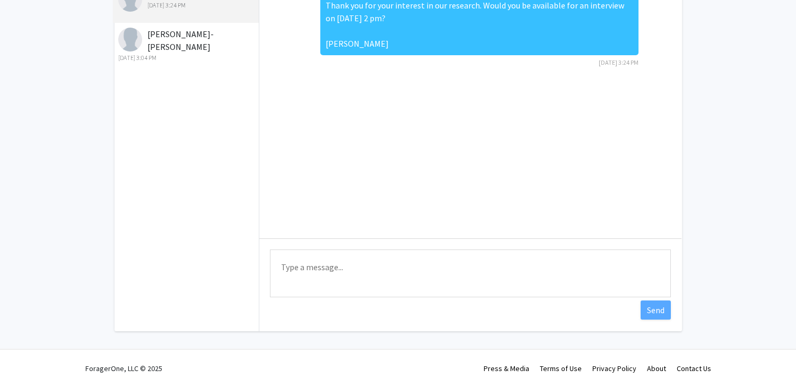
scroll to position [0, 0]
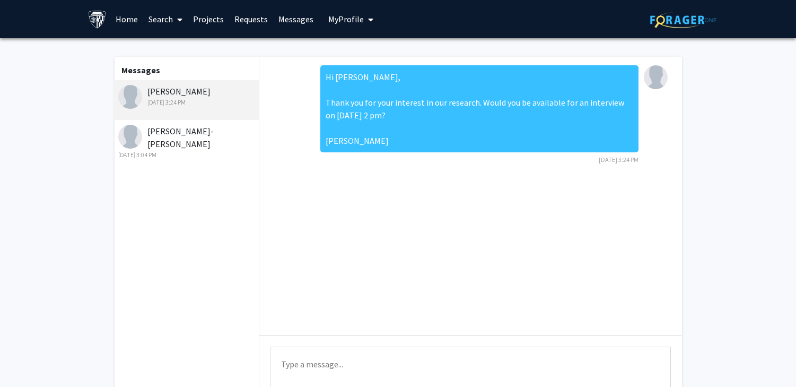
click at [184, 150] on div "[DATE] 3:04 PM" at bounding box center [187, 155] width 138 height 10
